Goal: Information Seeking & Learning: Learn about a topic

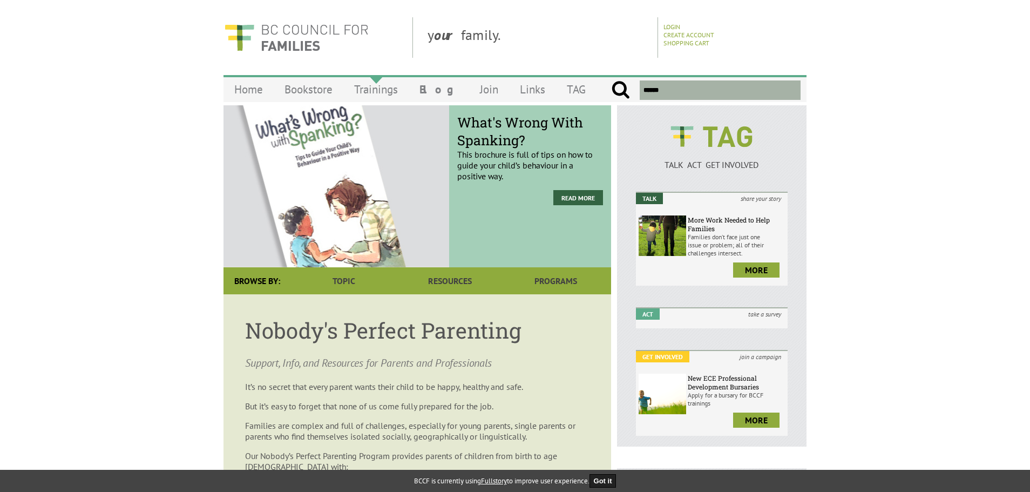
click at [372, 90] on link "Trainings" at bounding box center [375, 89] width 65 height 25
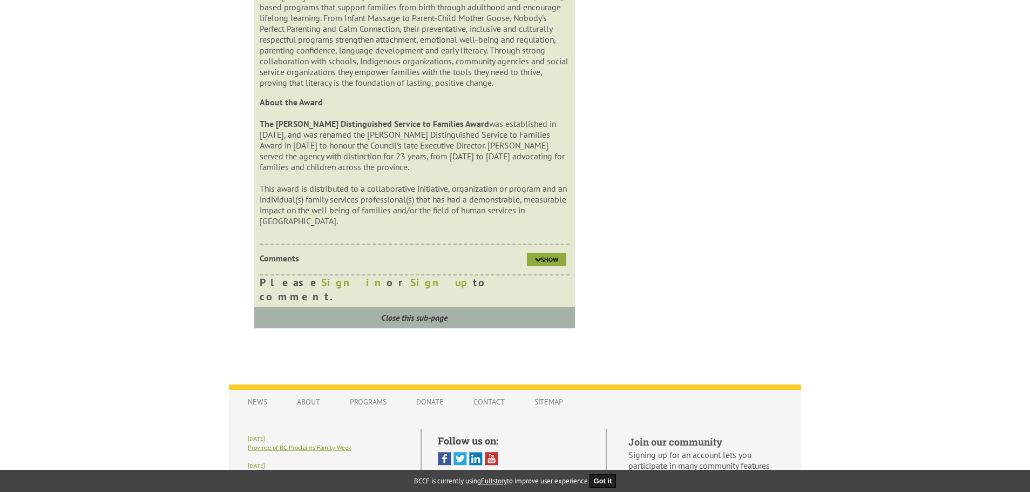
scroll to position [1202, 0]
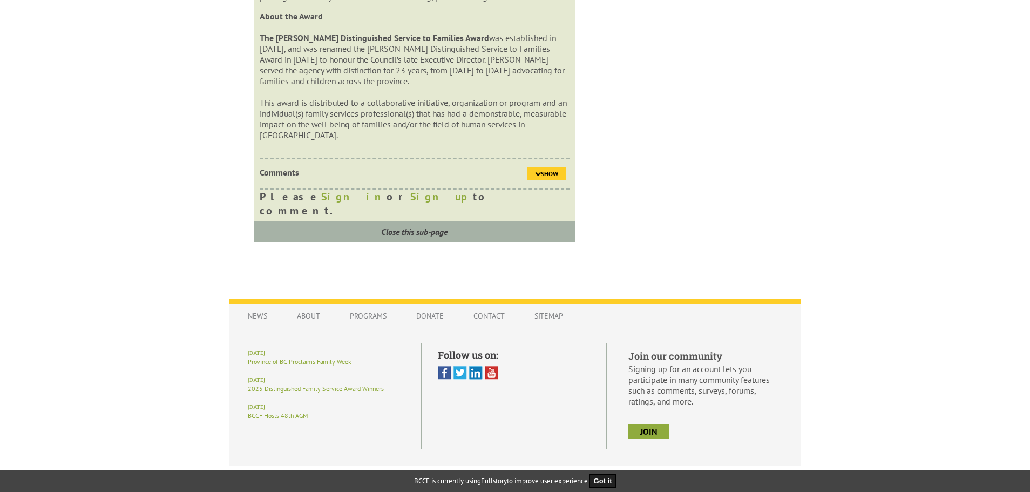
click at [546, 178] on span "Show" at bounding box center [549, 173] width 17 height 8
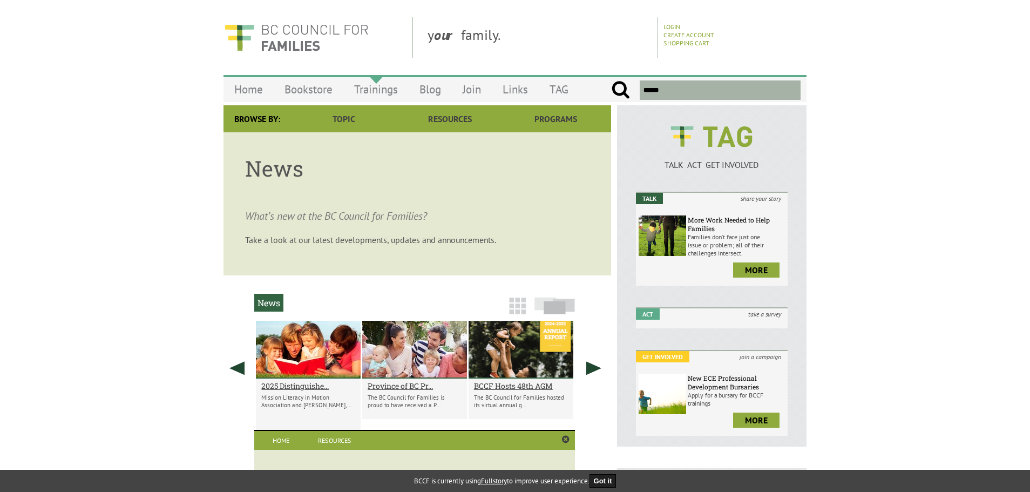
click at [376, 88] on link "Trainings" at bounding box center [375, 89] width 65 height 25
